Goal: Transaction & Acquisition: Purchase product/service

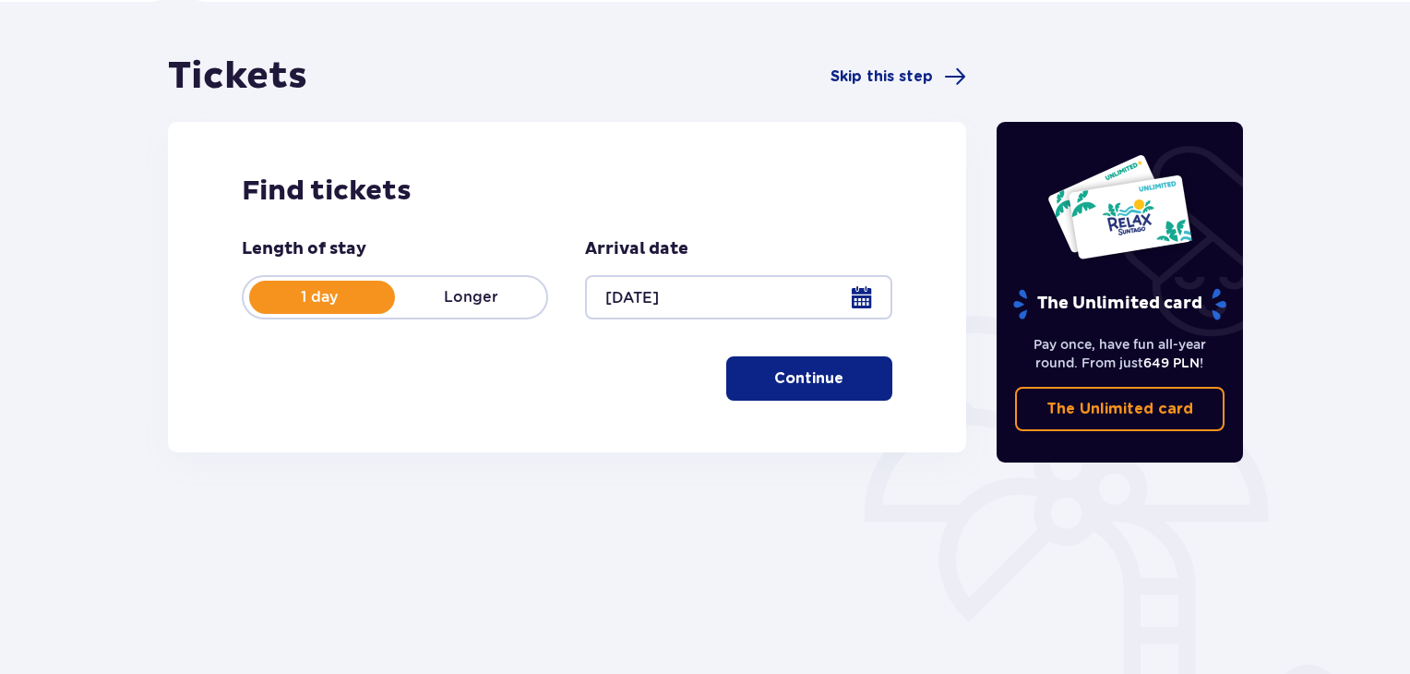
scroll to position [185, 0]
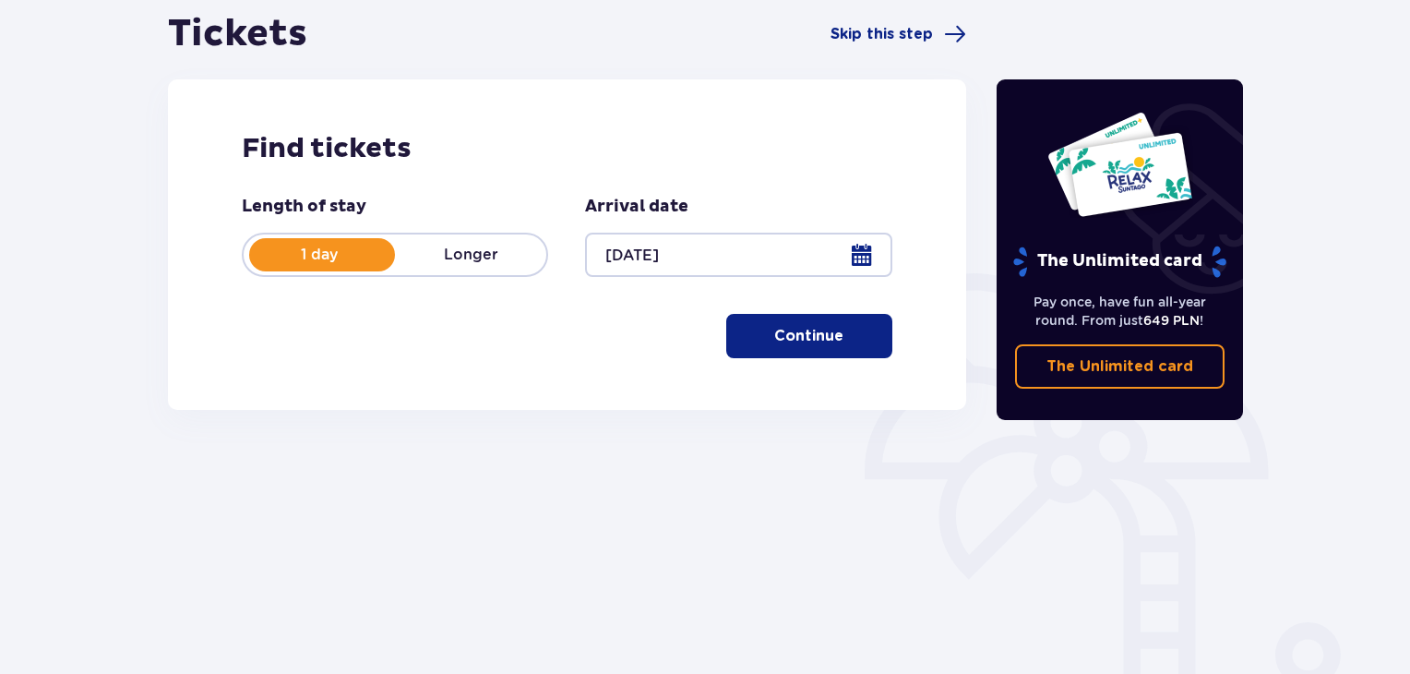
click at [450, 259] on p "Longer" at bounding box center [470, 255] width 151 height 20
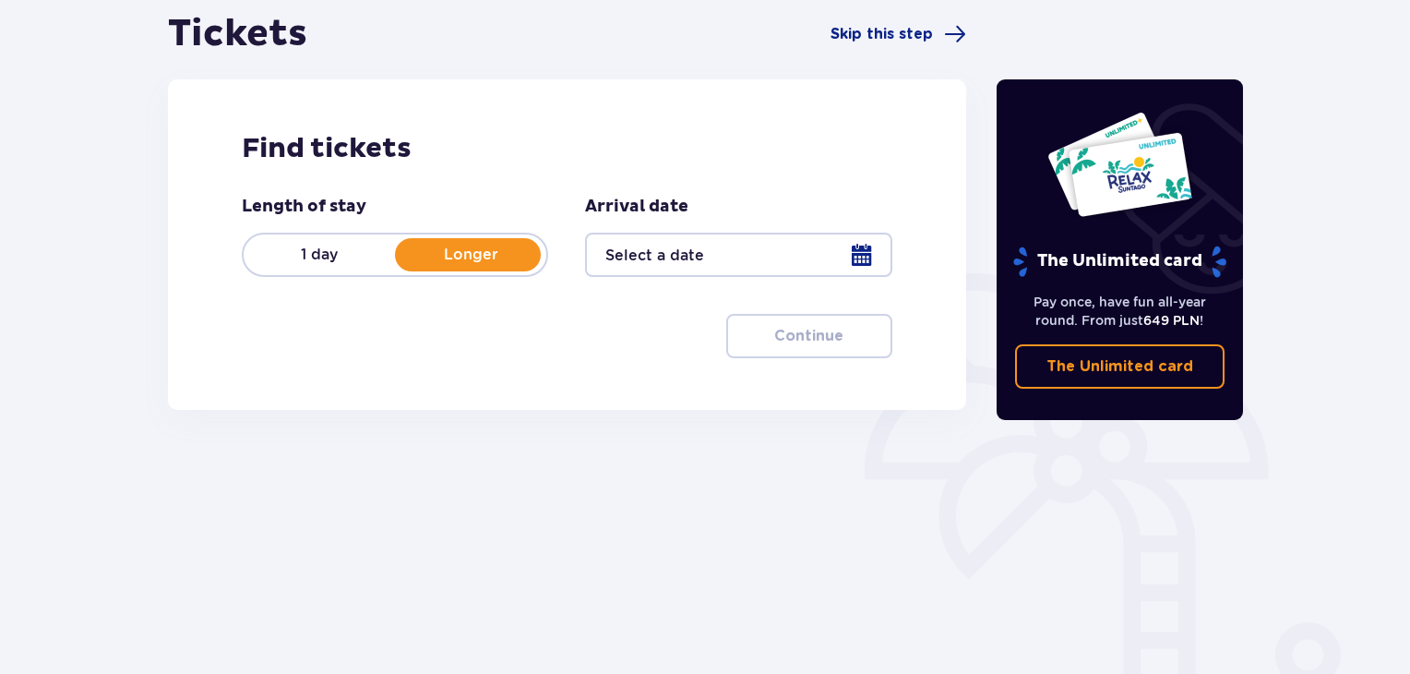
click at [355, 266] on div "1 day Longer" at bounding box center [395, 255] width 306 height 44
click at [693, 256] on div at bounding box center [738, 255] width 306 height 44
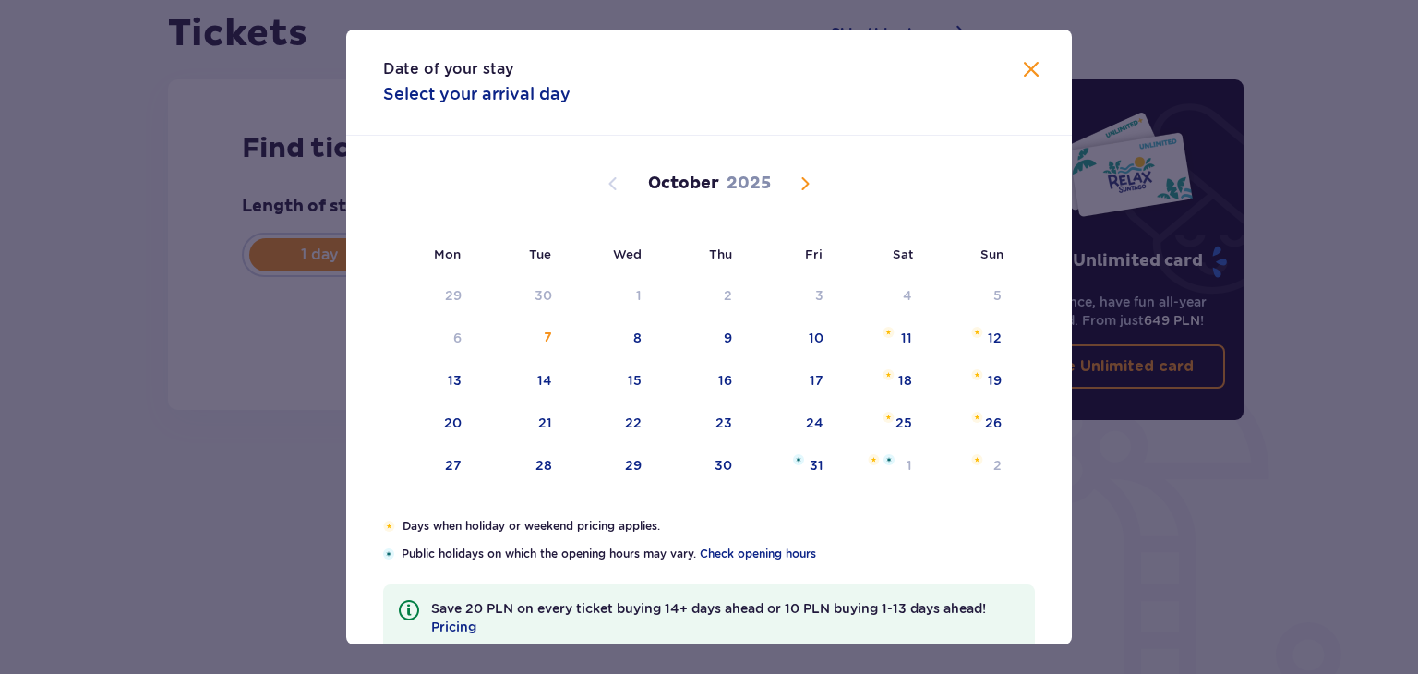
click at [808, 192] on span "Next month" at bounding box center [805, 184] width 22 height 22
click at [807, 186] on span "Next month" at bounding box center [805, 184] width 22 height 22
click at [804, 186] on span "Next month" at bounding box center [805, 184] width 22 height 22
click at [624, 181] on div "[DATE]" at bounding box center [708, 184] width 611 height 22
click at [611, 189] on span "Previous month" at bounding box center [613, 184] width 22 height 22
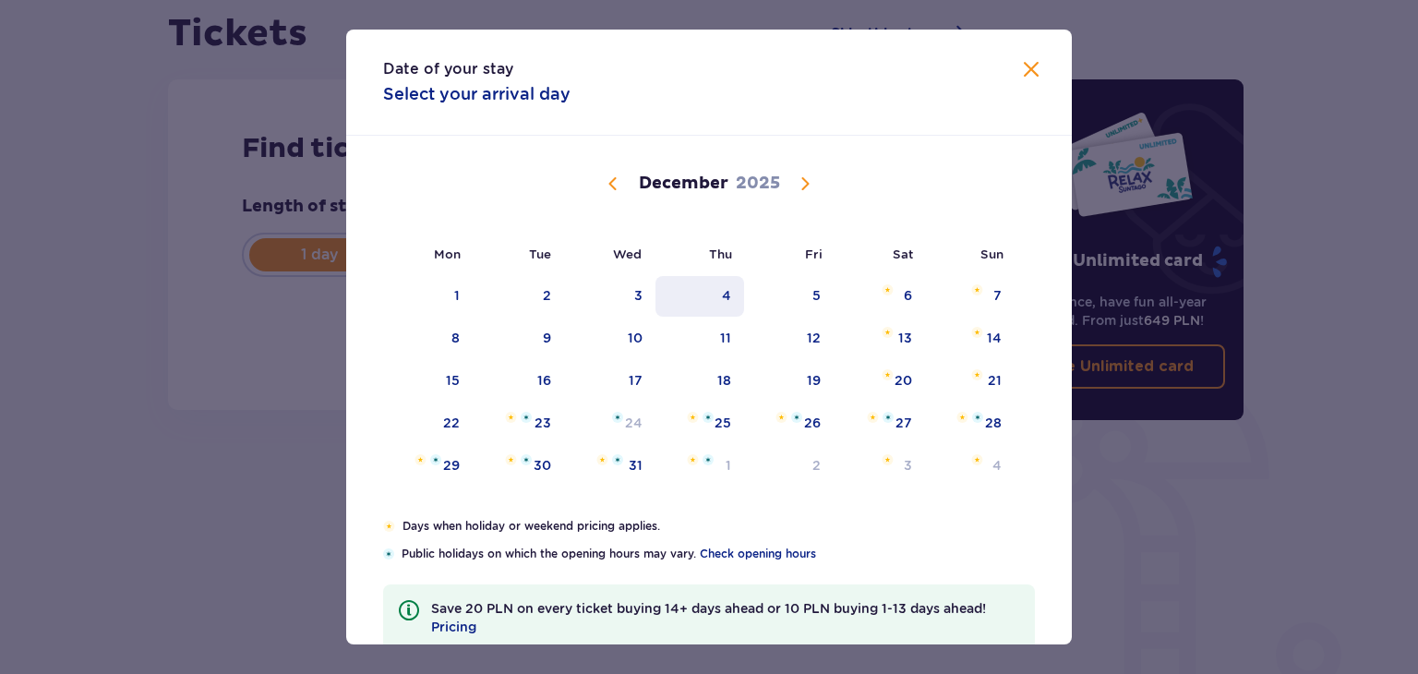
click at [703, 299] on div "4" at bounding box center [700, 296] width 90 height 41
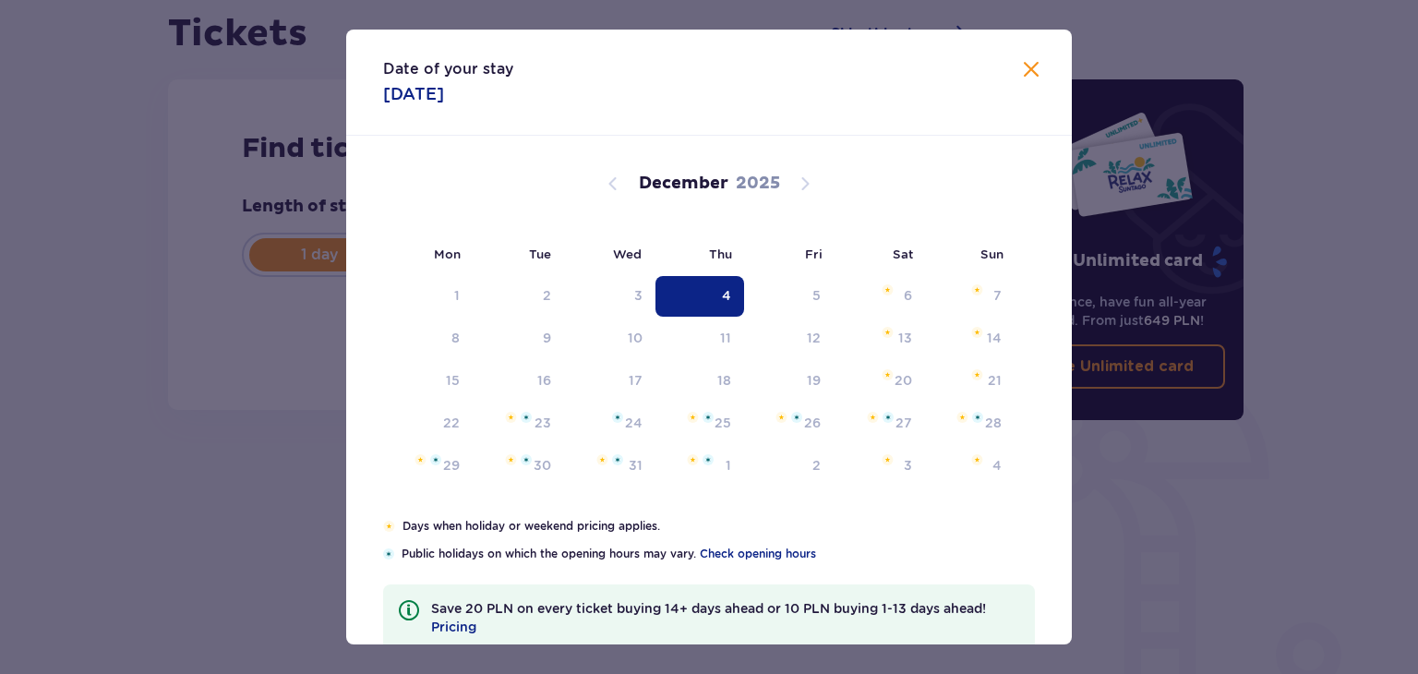
type input "[DATE]"
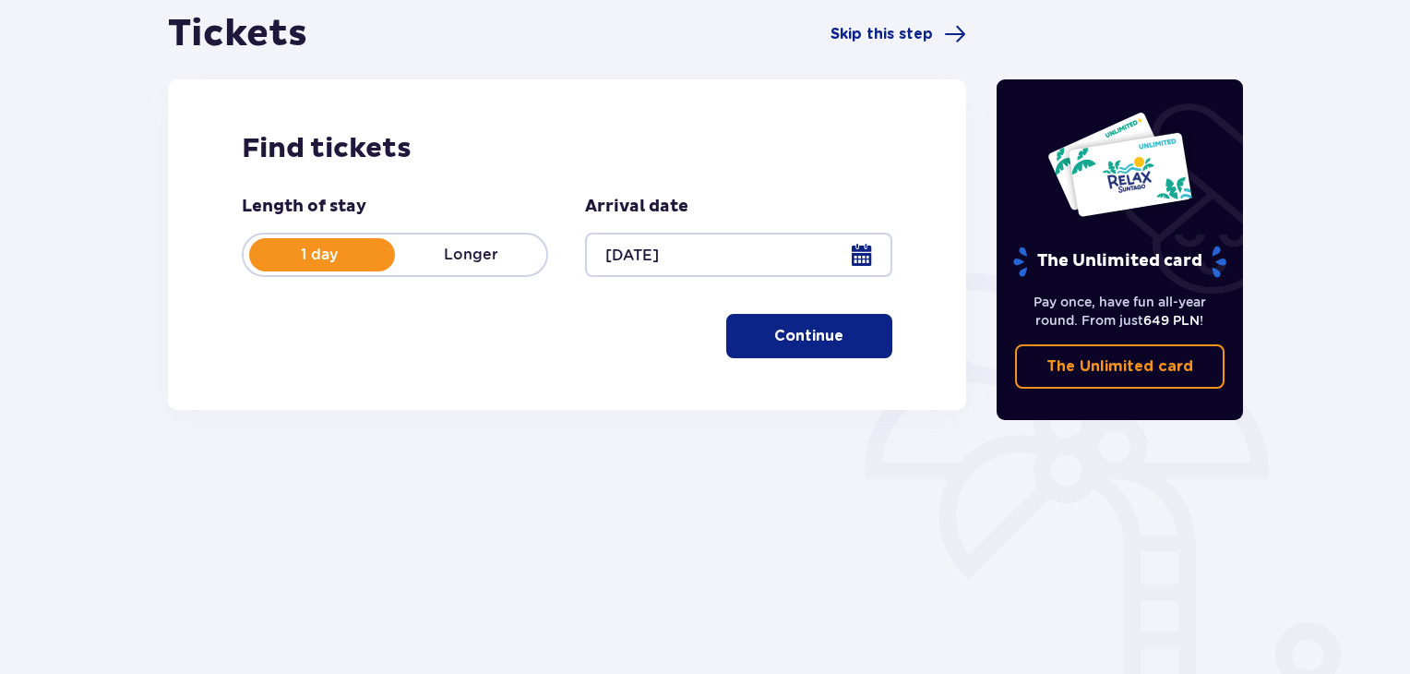
click at [774, 337] on p "Continue" at bounding box center [808, 336] width 69 height 20
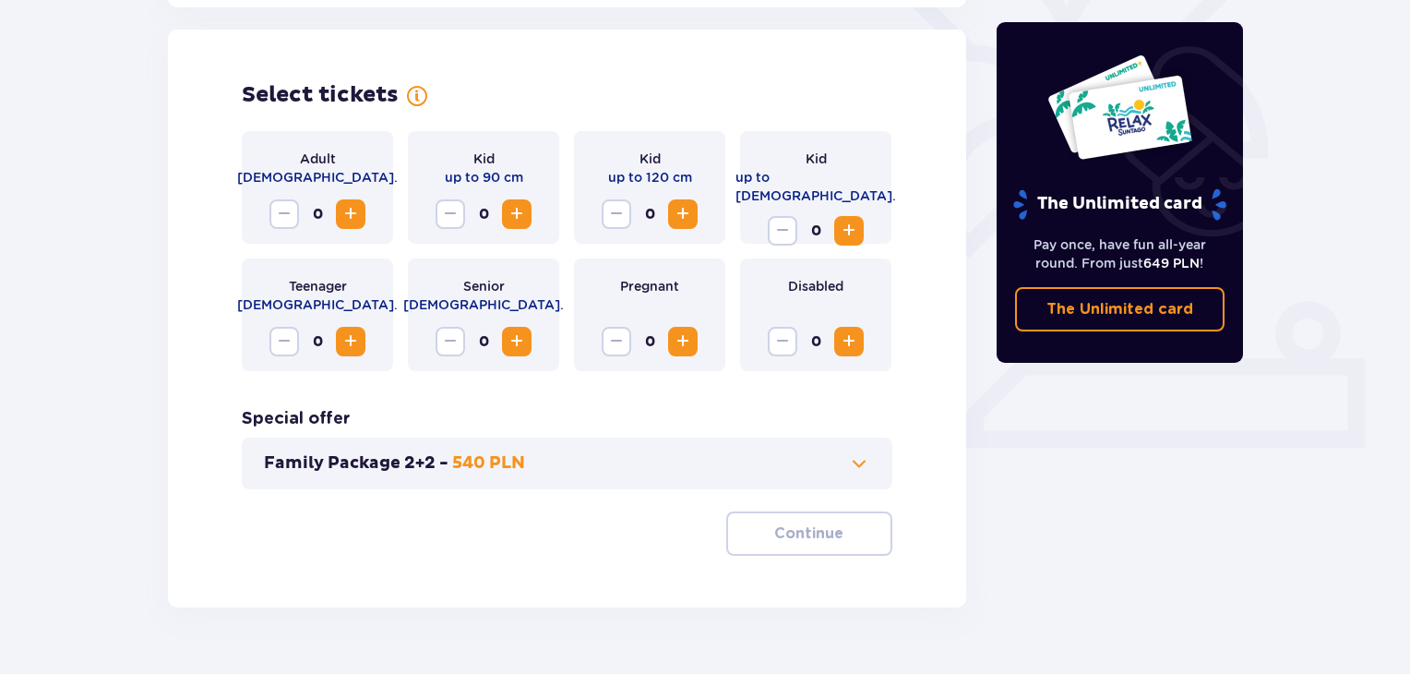
scroll to position [513, 0]
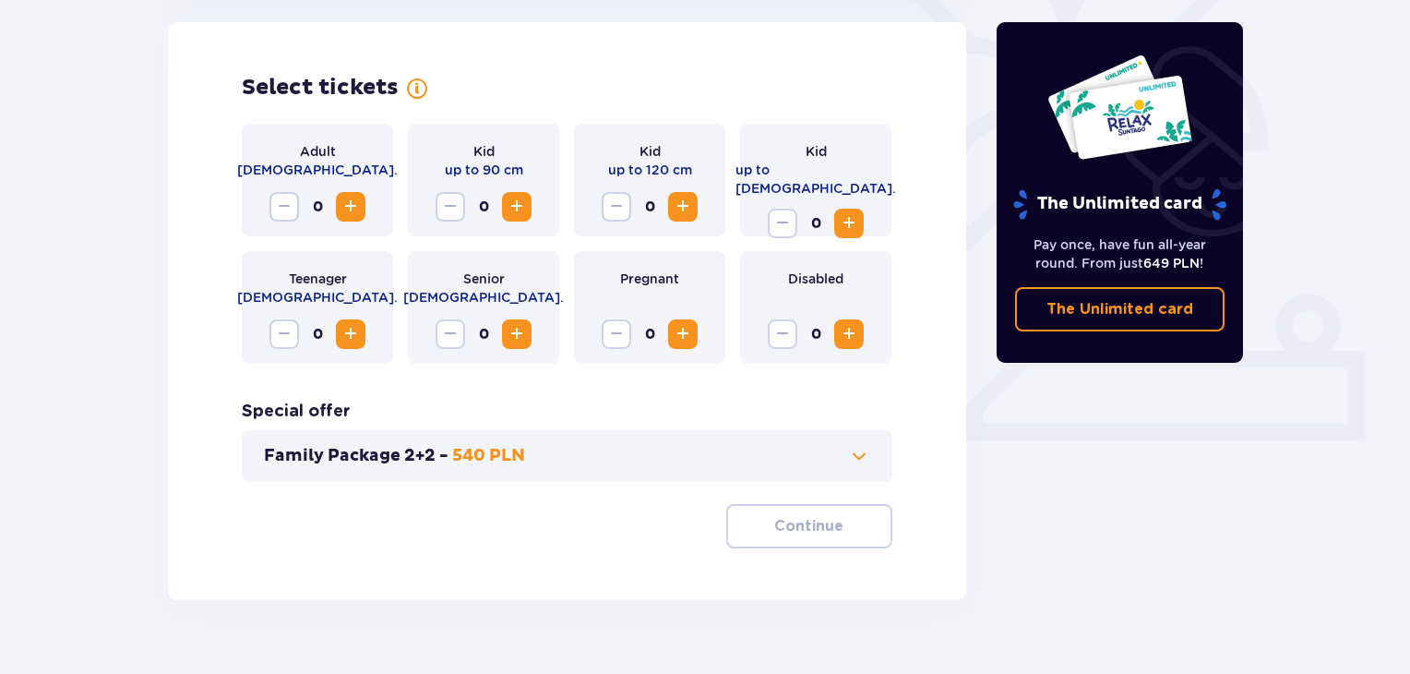
click at [356, 212] on span "Increase" at bounding box center [351, 207] width 22 height 22
click at [350, 214] on span "Increase" at bounding box center [351, 207] width 22 height 22
click at [551, 455] on button "Family Package 2+2 - 540 PLN" at bounding box center [567, 456] width 606 height 22
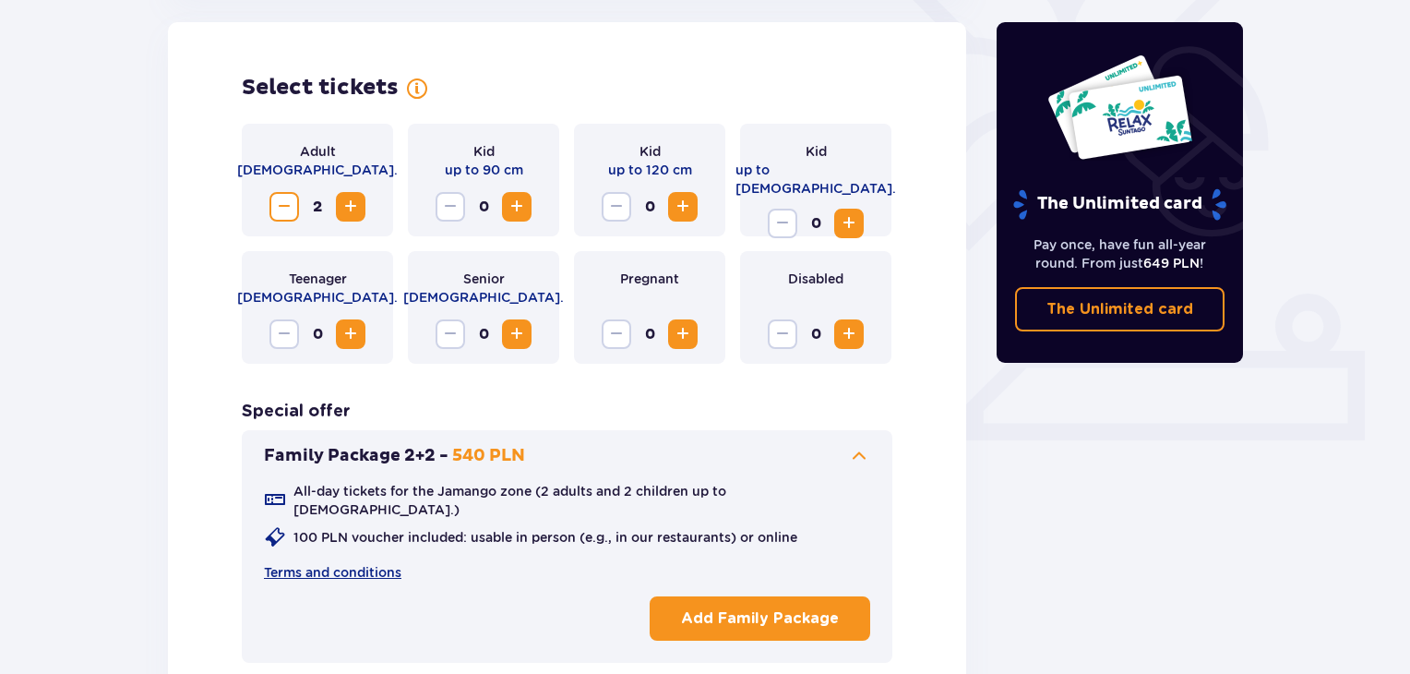
click at [551, 455] on button "Family Package 2+2 - 540 PLN" at bounding box center [567, 456] width 606 height 22
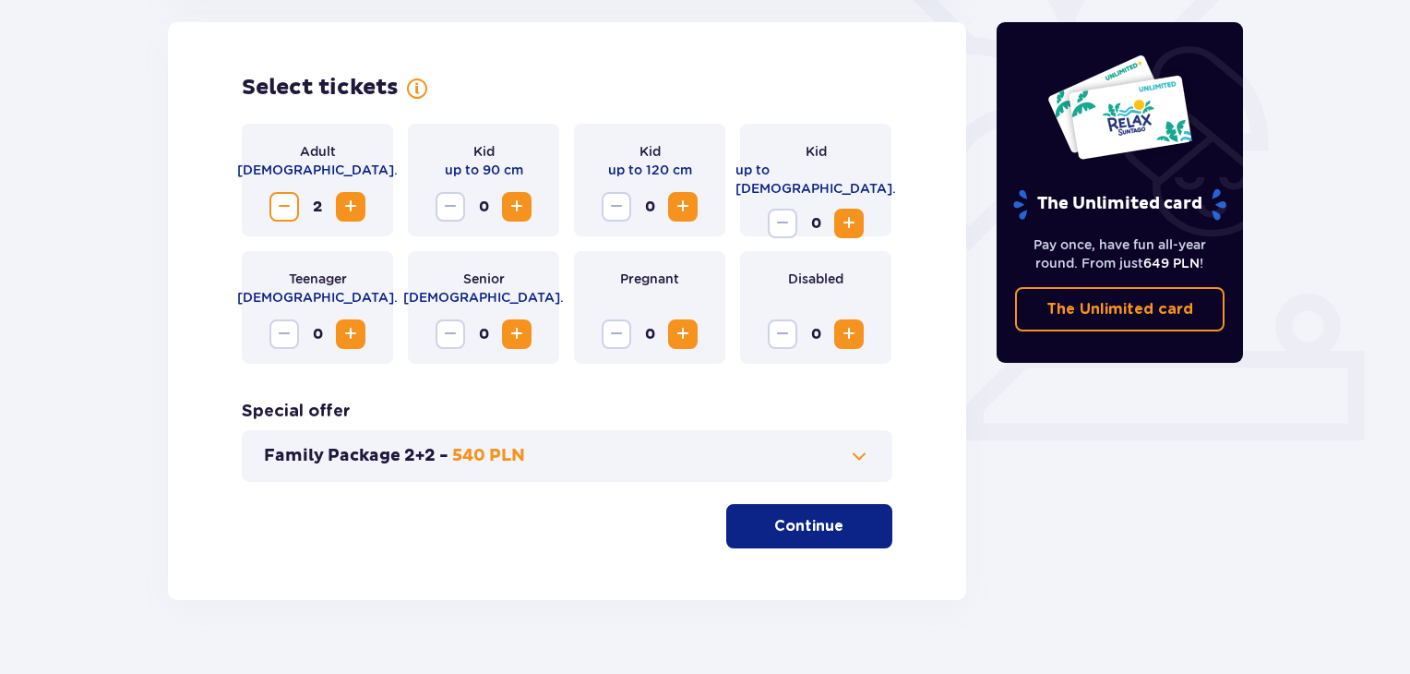
click at [551, 455] on button "Family Package 2+2 - 540 PLN" at bounding box center [567, 456] width 606 height 22
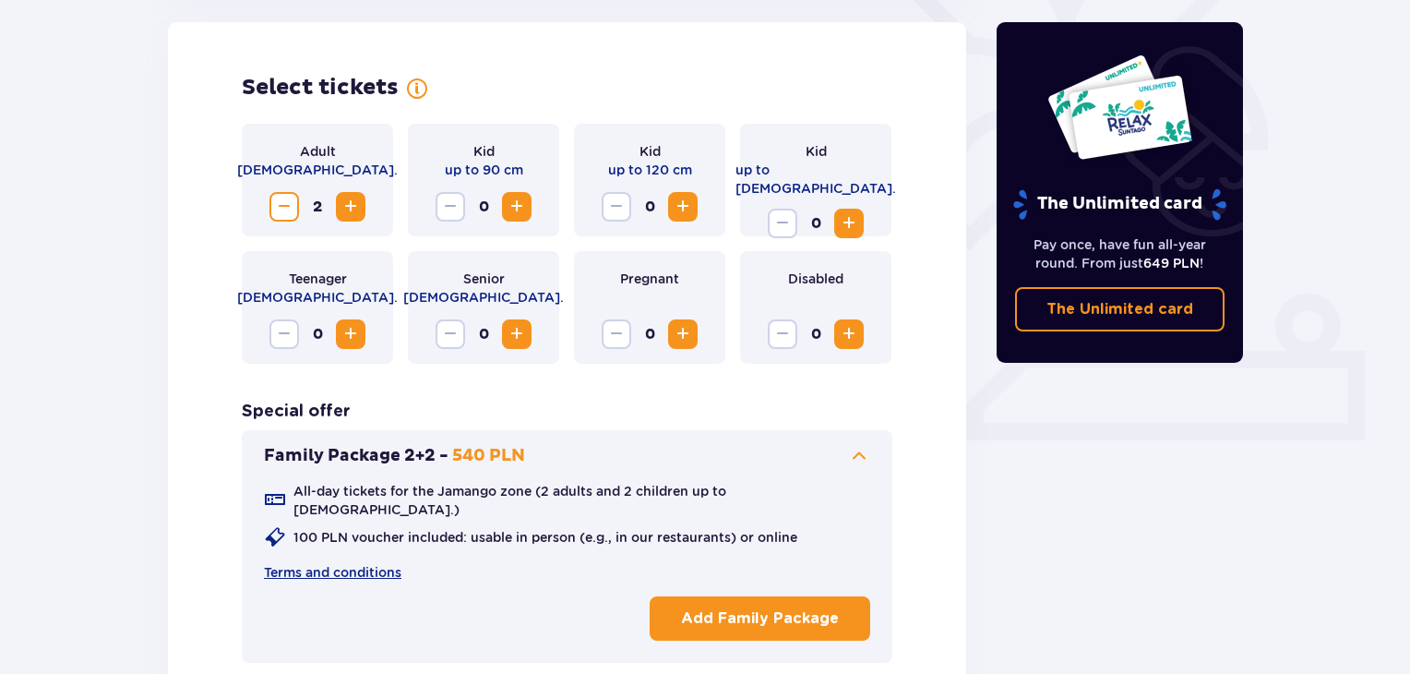
click at [857, 449] on span at bounding box center [859, 456] width 22 height 22
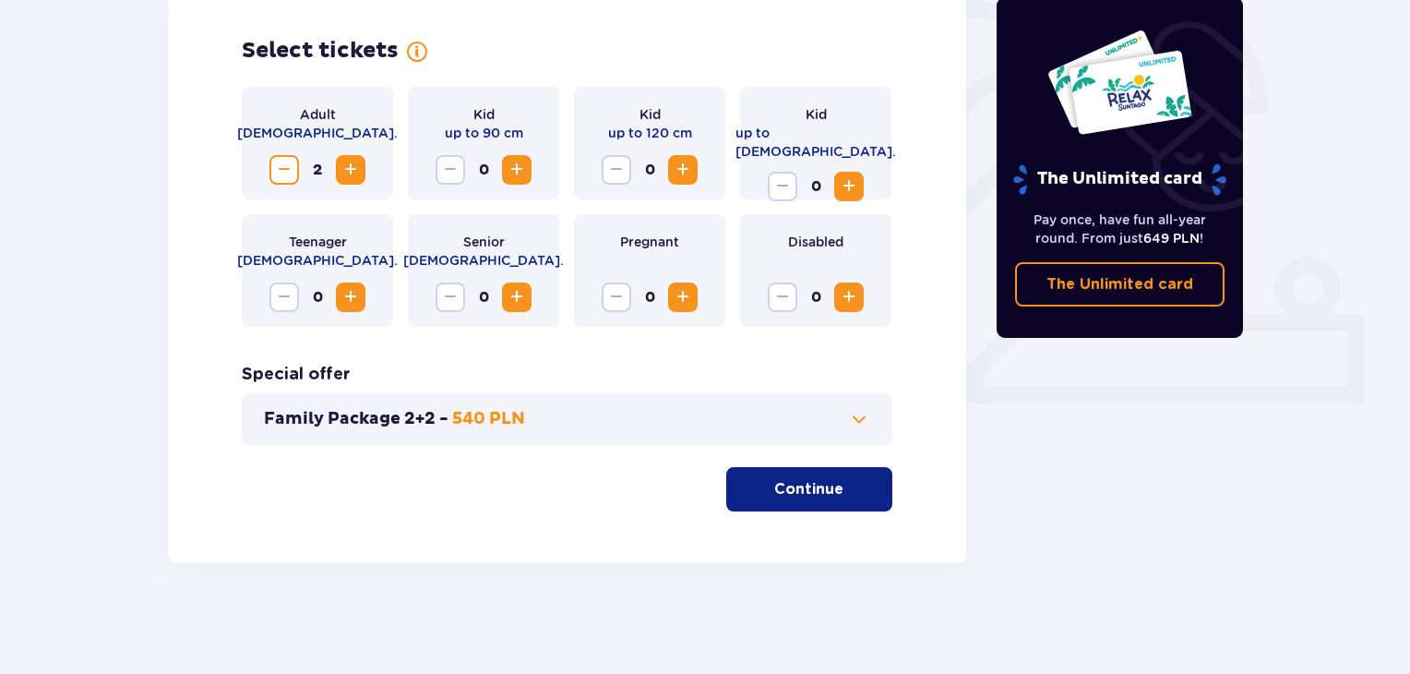
click at [817, 476] on button "Continue" at bounding box center [809, 489] width 166 height 44
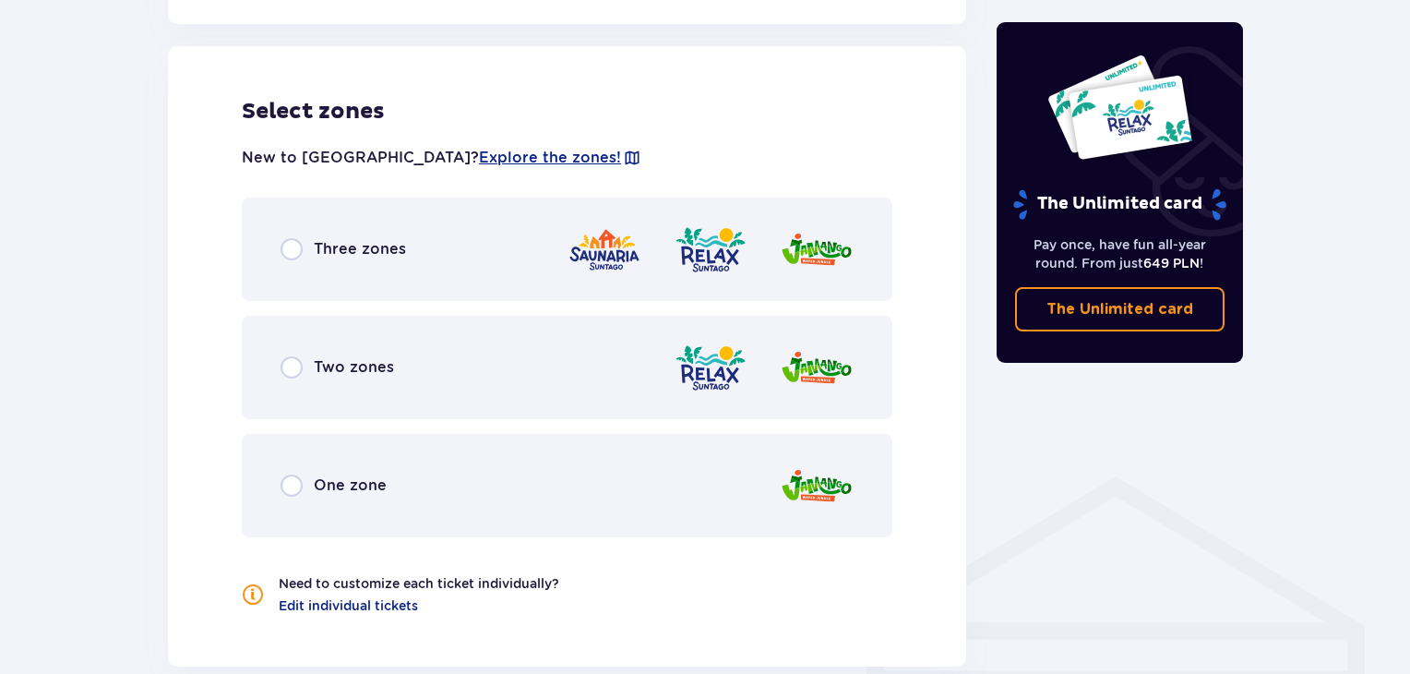
scroll to position [1024, 0]
click at [288, 256] on input "radio" at bounding box center [292, 247] width 22 height 22
radio input "true"
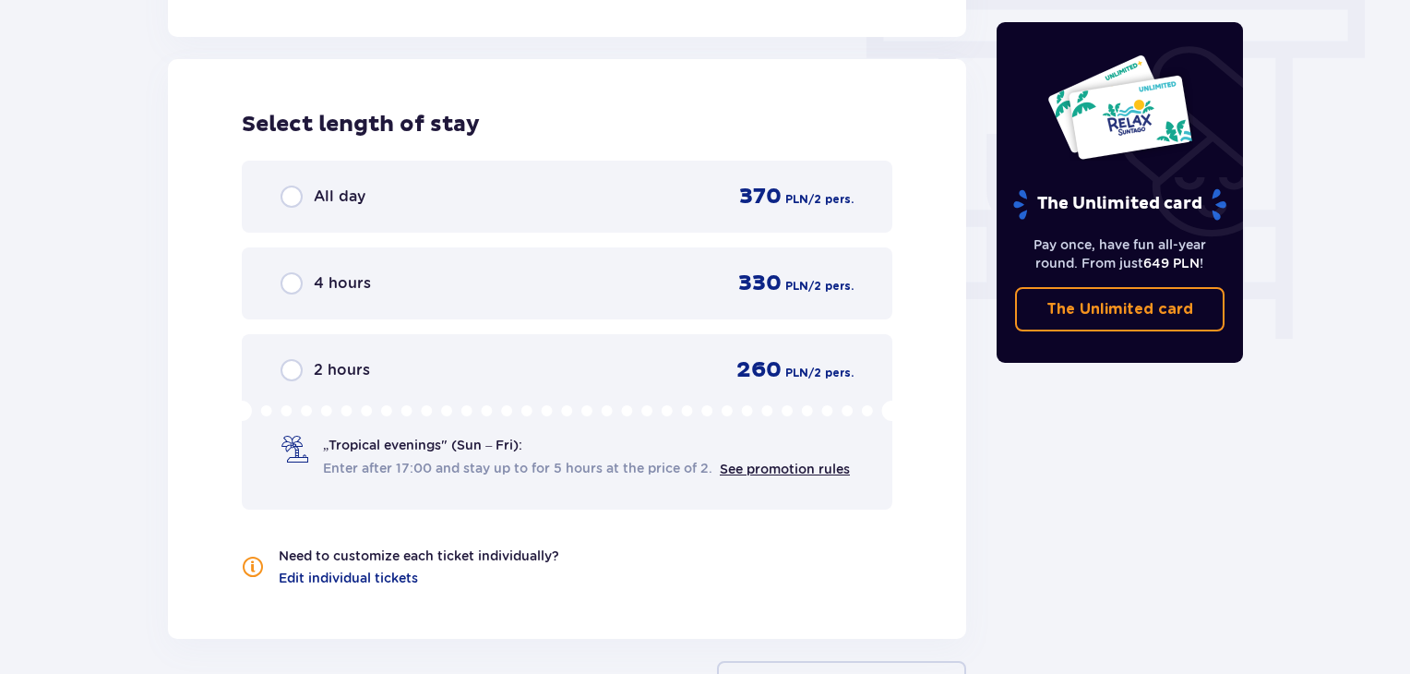
scroll to position [1667, 0]
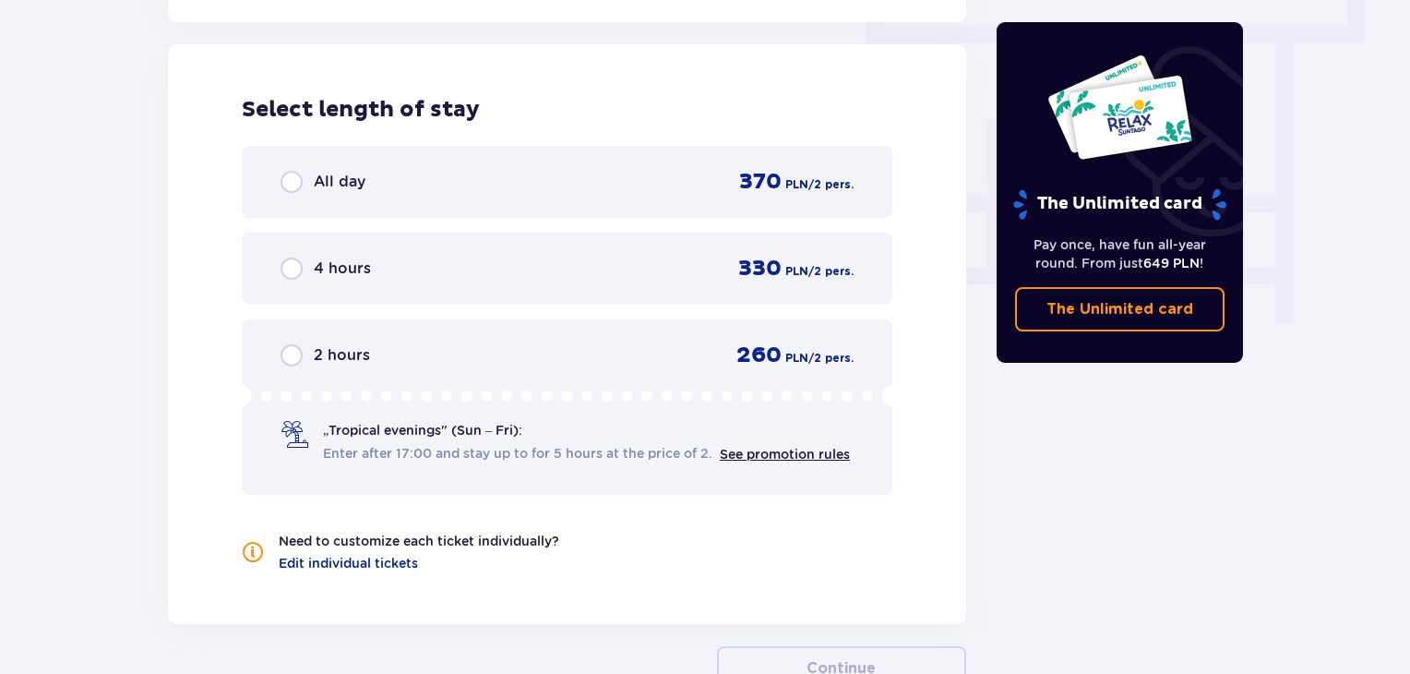
click at [293, 185] on input "radio" at bounding box center [292, 182] width 22 height 22
radio input "true"
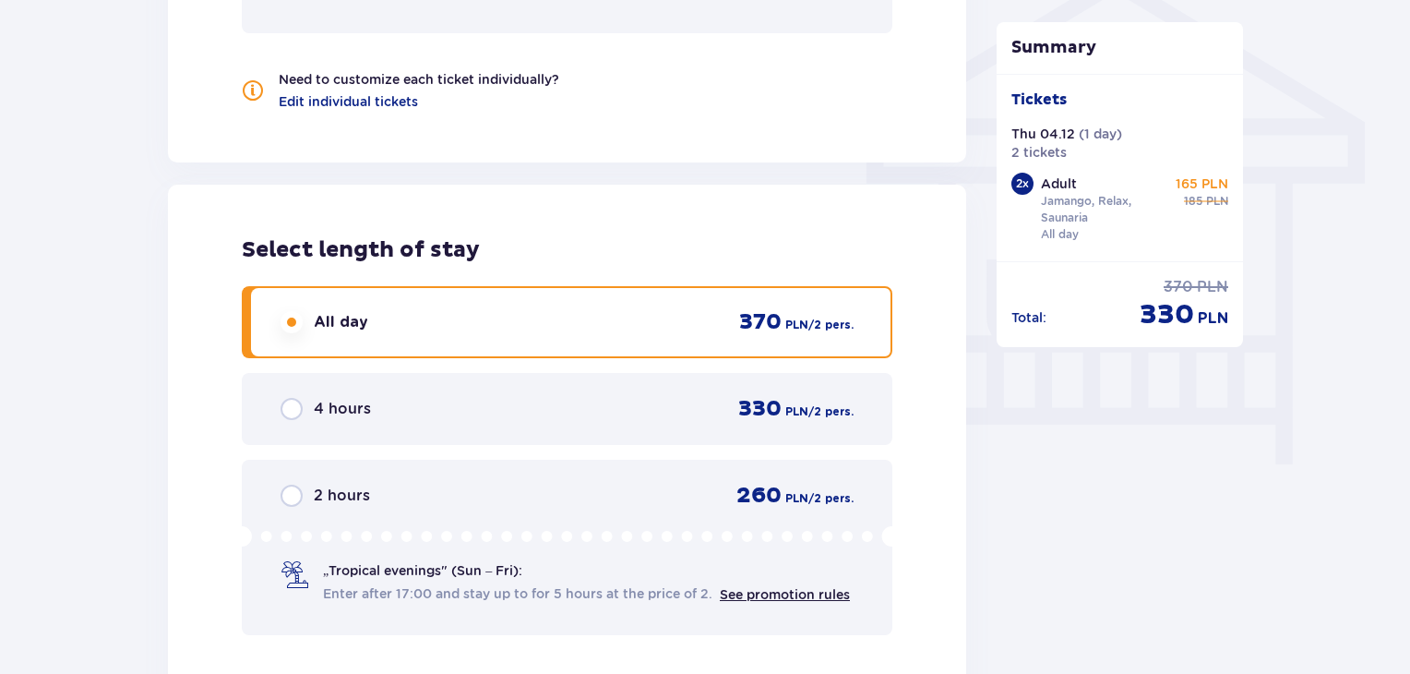
scroll to position [1157, 0]
